Goal: Book appointment/travel/reservation

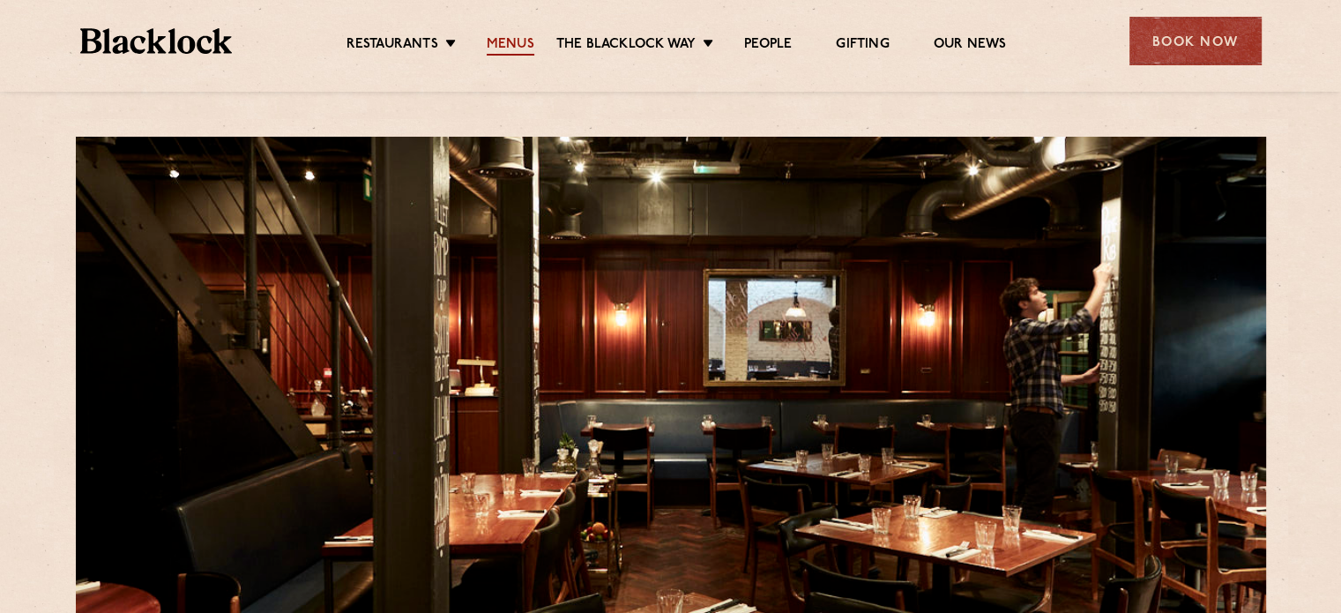
click at [503, 39] on link "Menus" at bounding box center [511, 45] width 48 height 19
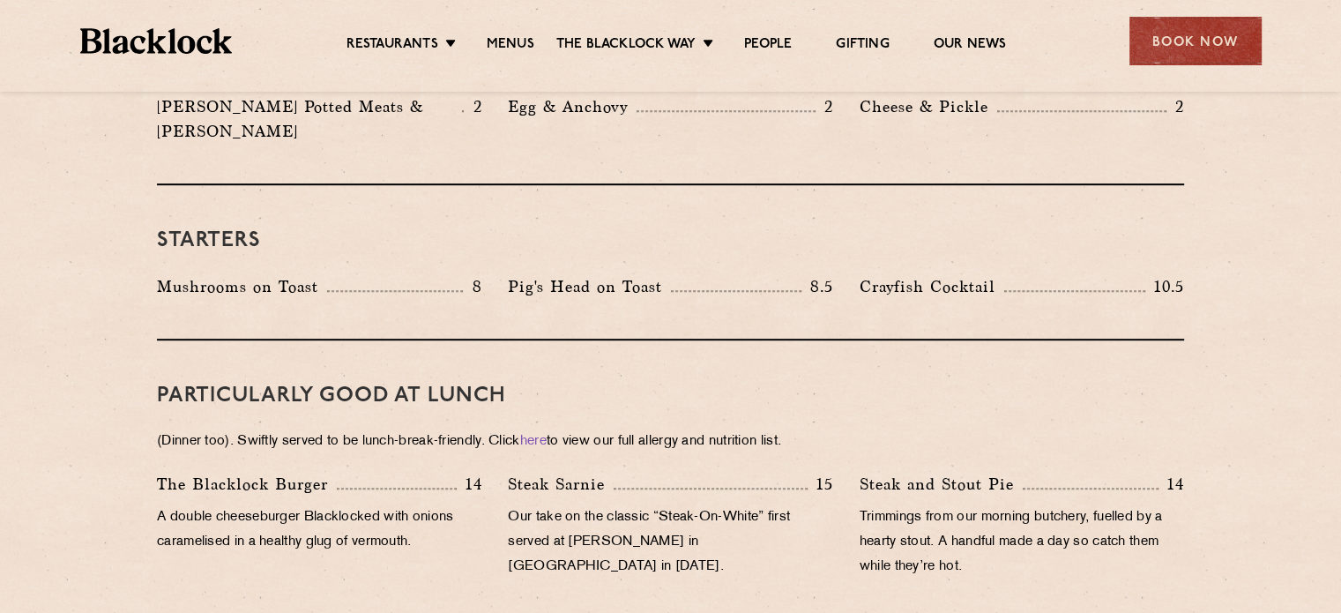
scroll to position [1058, 0]
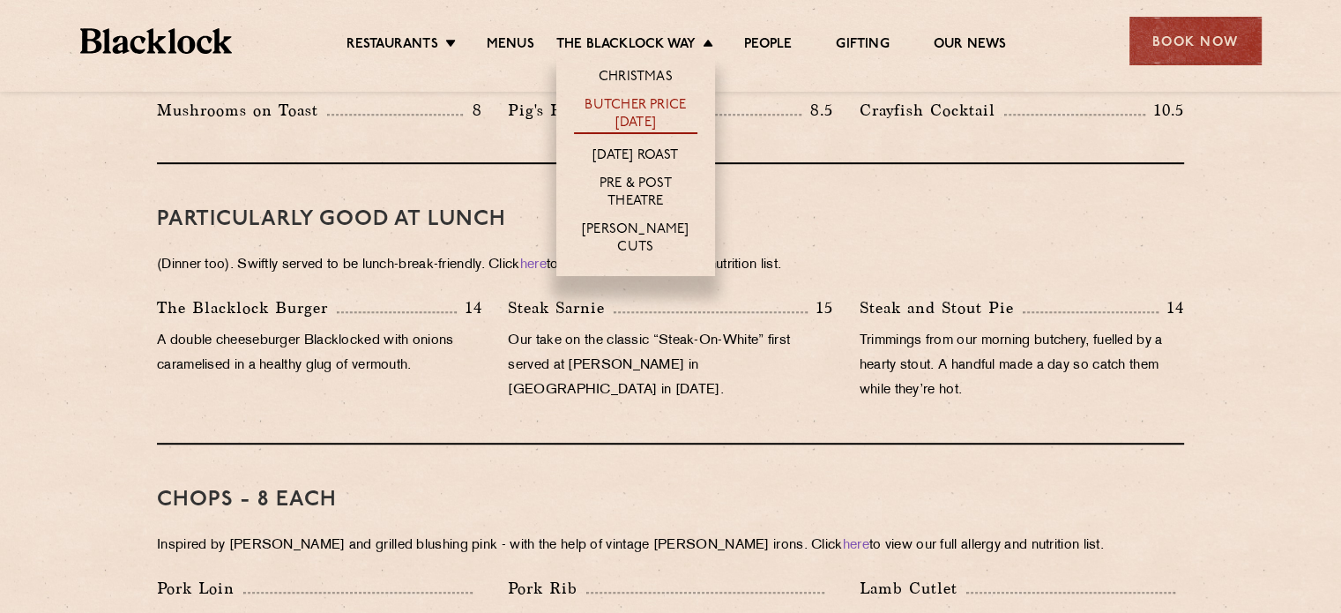
click at [652, 108] on link "Butcher Price [DATE]" at bounding box center [635, 115] width 123 height 37
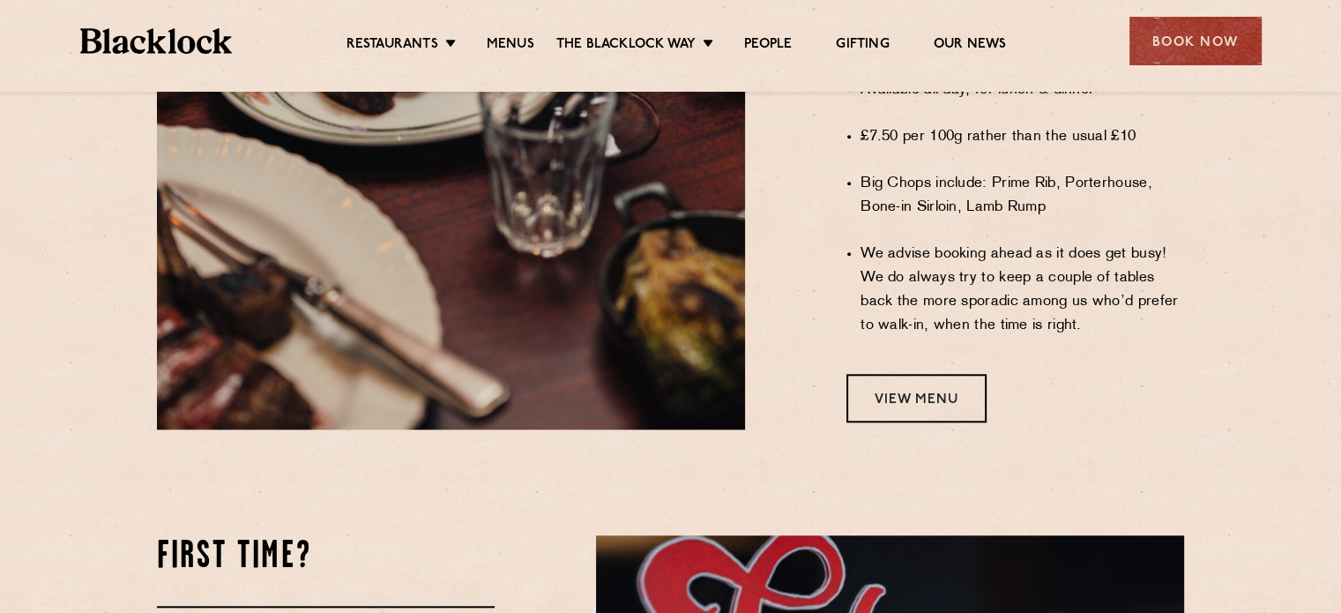
scroll to position [1499, 0]
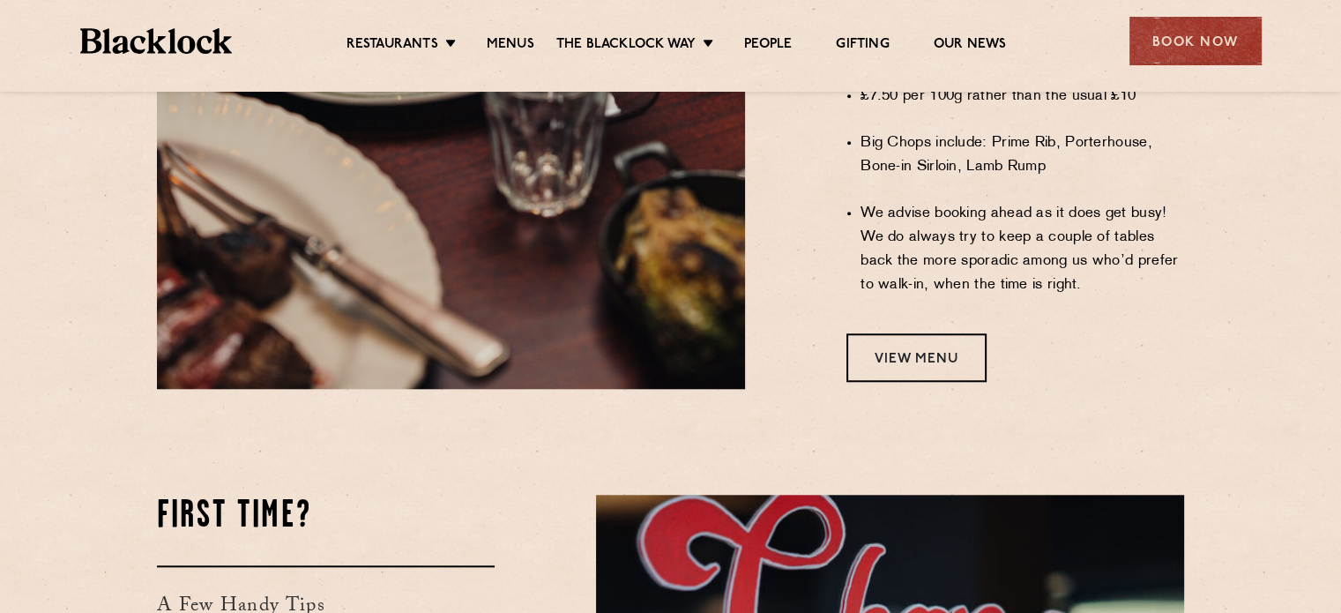
drag, startPoint x: 559, startPoint y: 207, endPoint x: 1141, endPoint y: 54, distance: 601.9
click at [1143, 54] on div "Book Now" at bounding box center [1196, 41] width 132 height 49
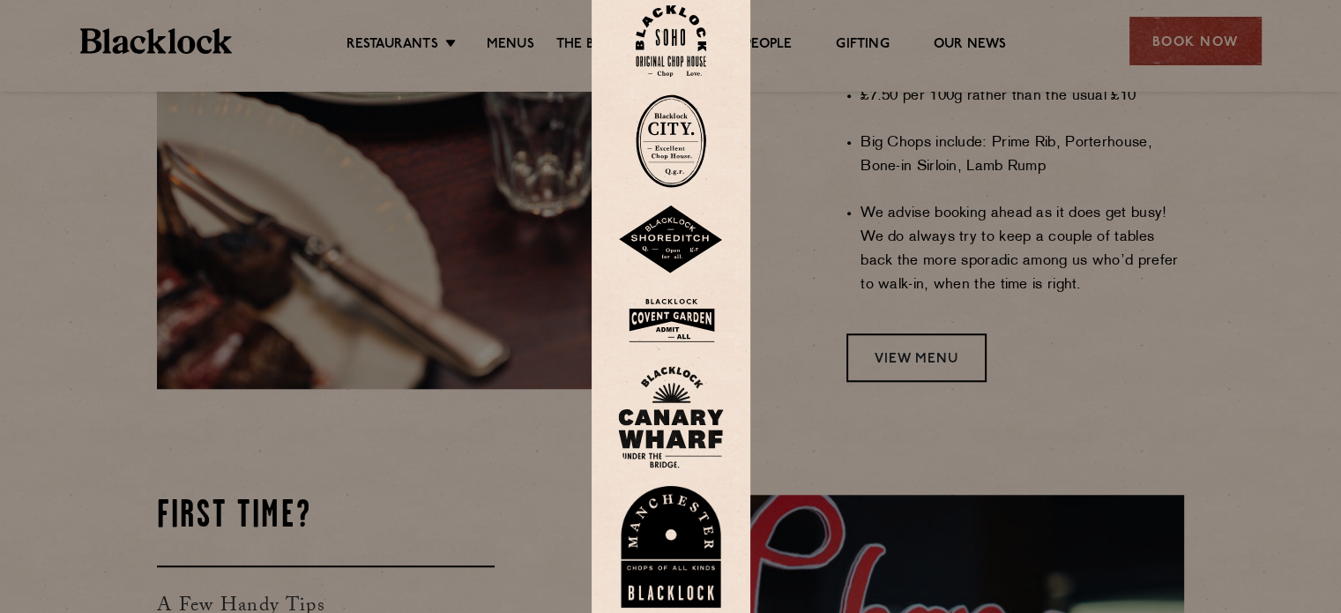
click at [705, 285] on div at bounding box center [671, 306] width 159 height 655
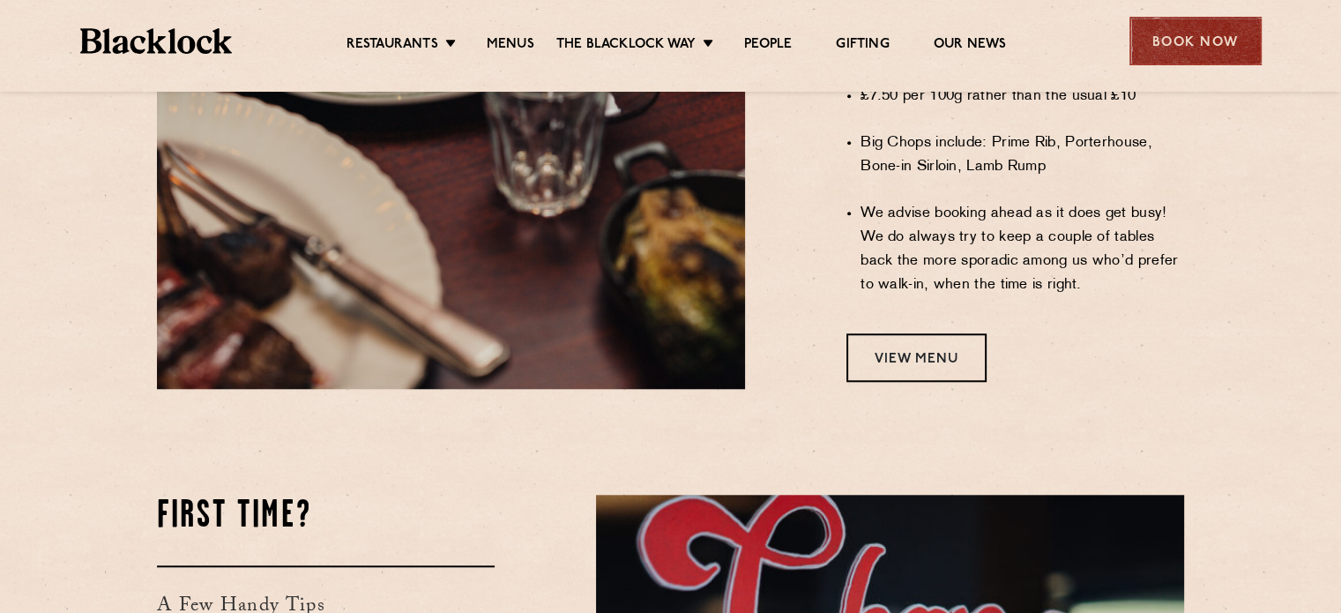
click at [1136, 45] on div "Book Now" at bounding box center [1196, 41] width 132 height 49
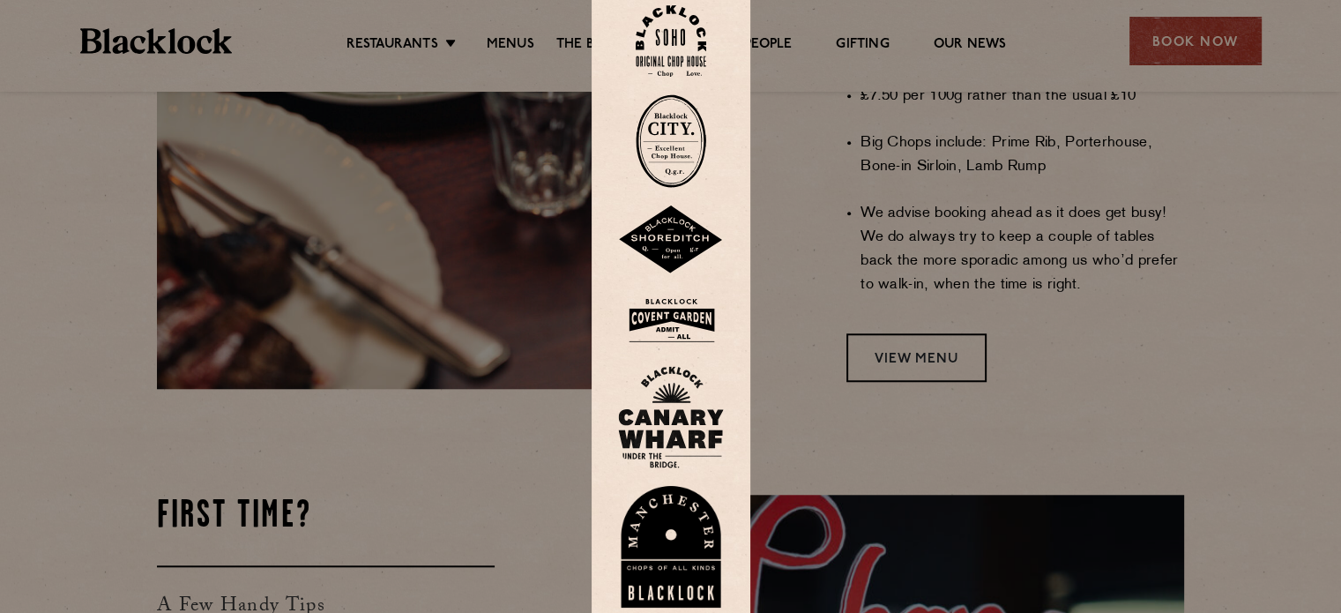
click at [686, 315] on img at bounding box center [671, 320] width 106 height 57
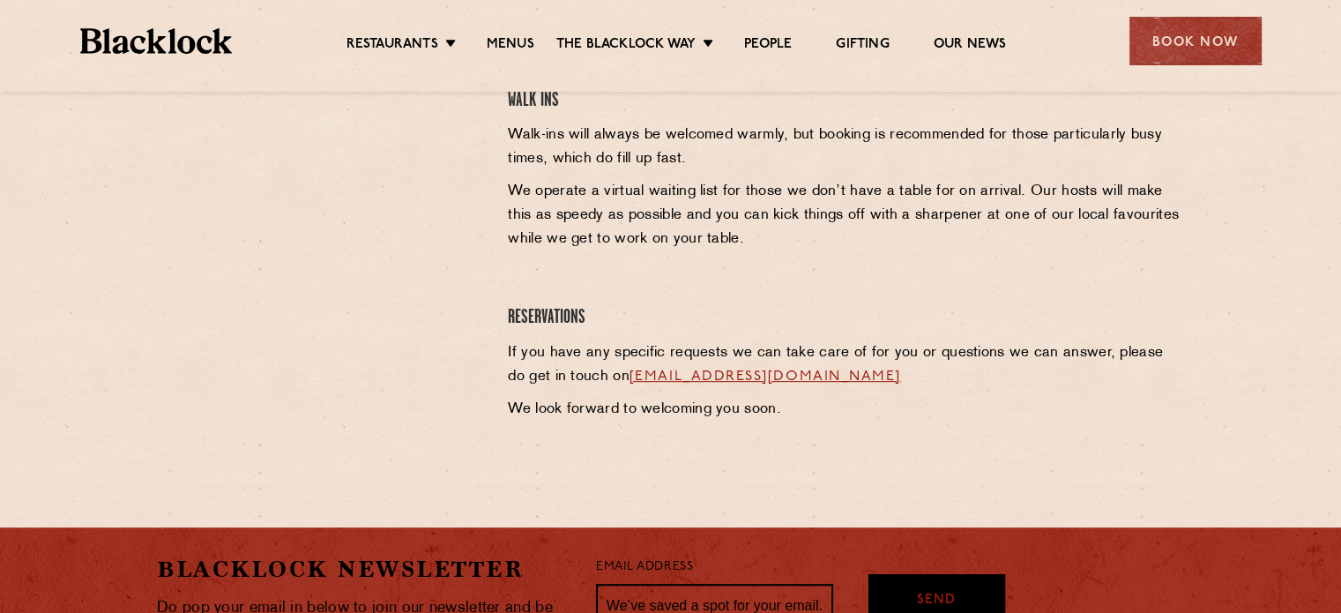
scroll to position [794, 0]
